Goal: Information Seeking & Learning: Learn about a topic

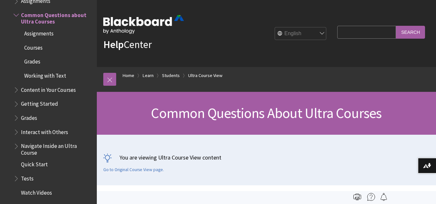
click at [35, 47] on span "Courses" at bounding box center [33, 46] width 18 height 9
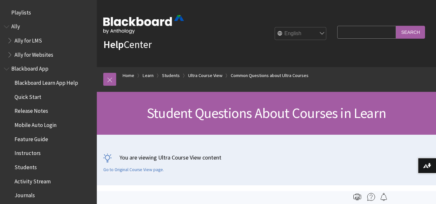
scroll to position [824, 0]
